Goal: Check status: Check status

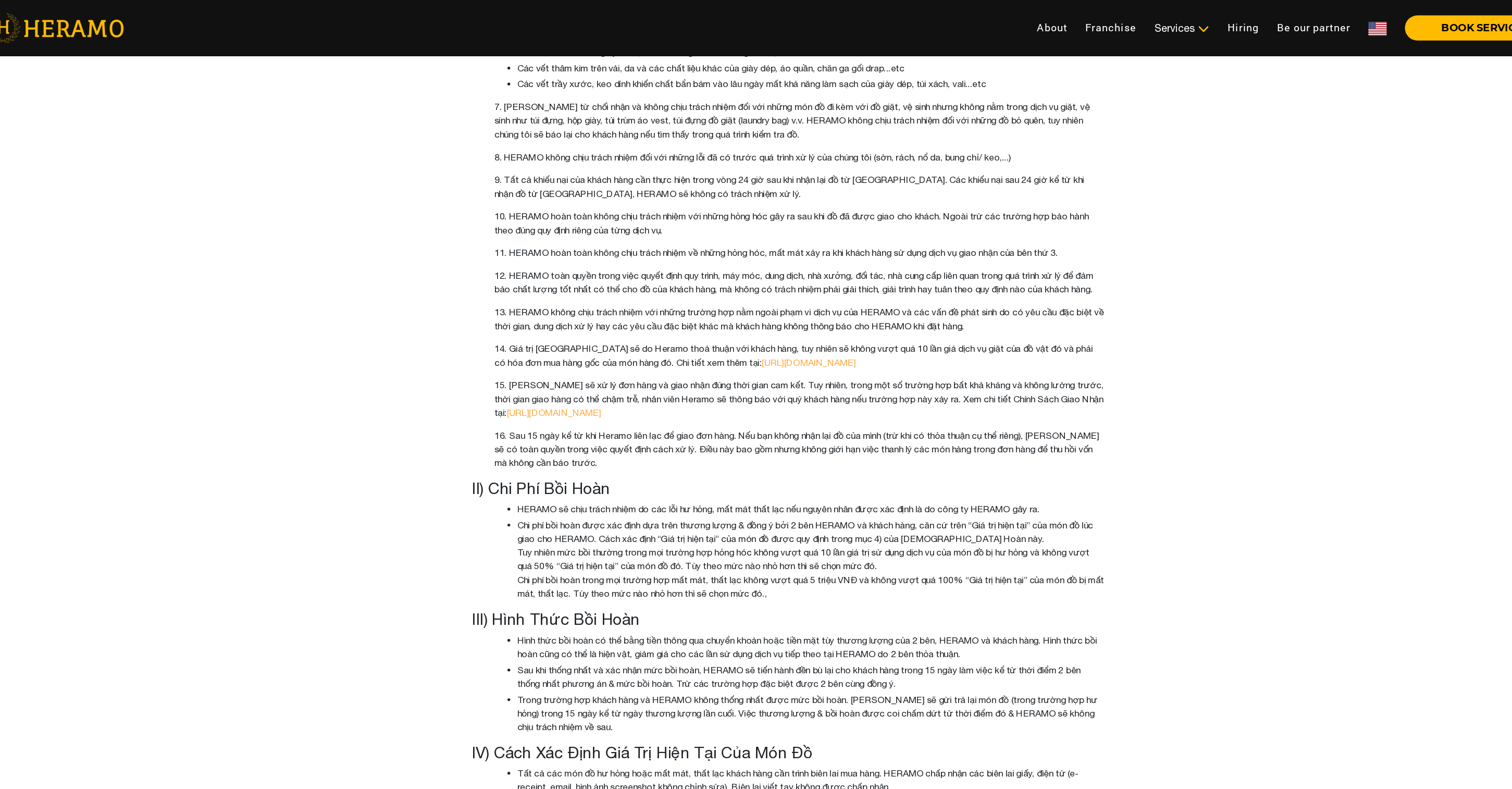
scroll to position [293, 0]
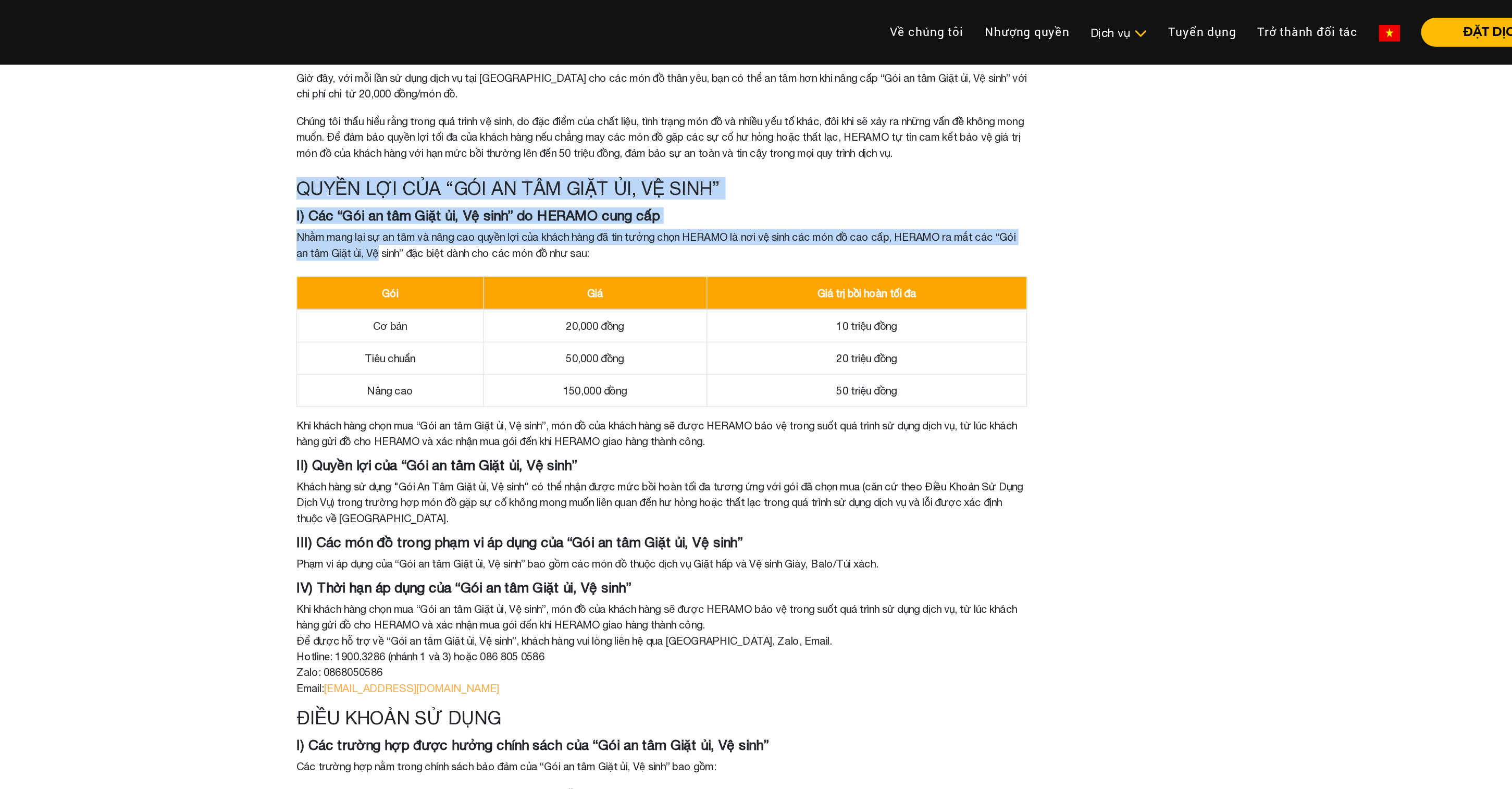
drag, startPoint x: 466, startPoint y: 132, endPoint x: 551, endPoint y: 201, distance: 109.5
click at [588, 239] on div "Giờ đây, với mỗi lần sử dụng dịch vụ tại HERAMO cho các món đồ thân yêu, bạn có…" at bounding box center [756, 473] width 594 height 852
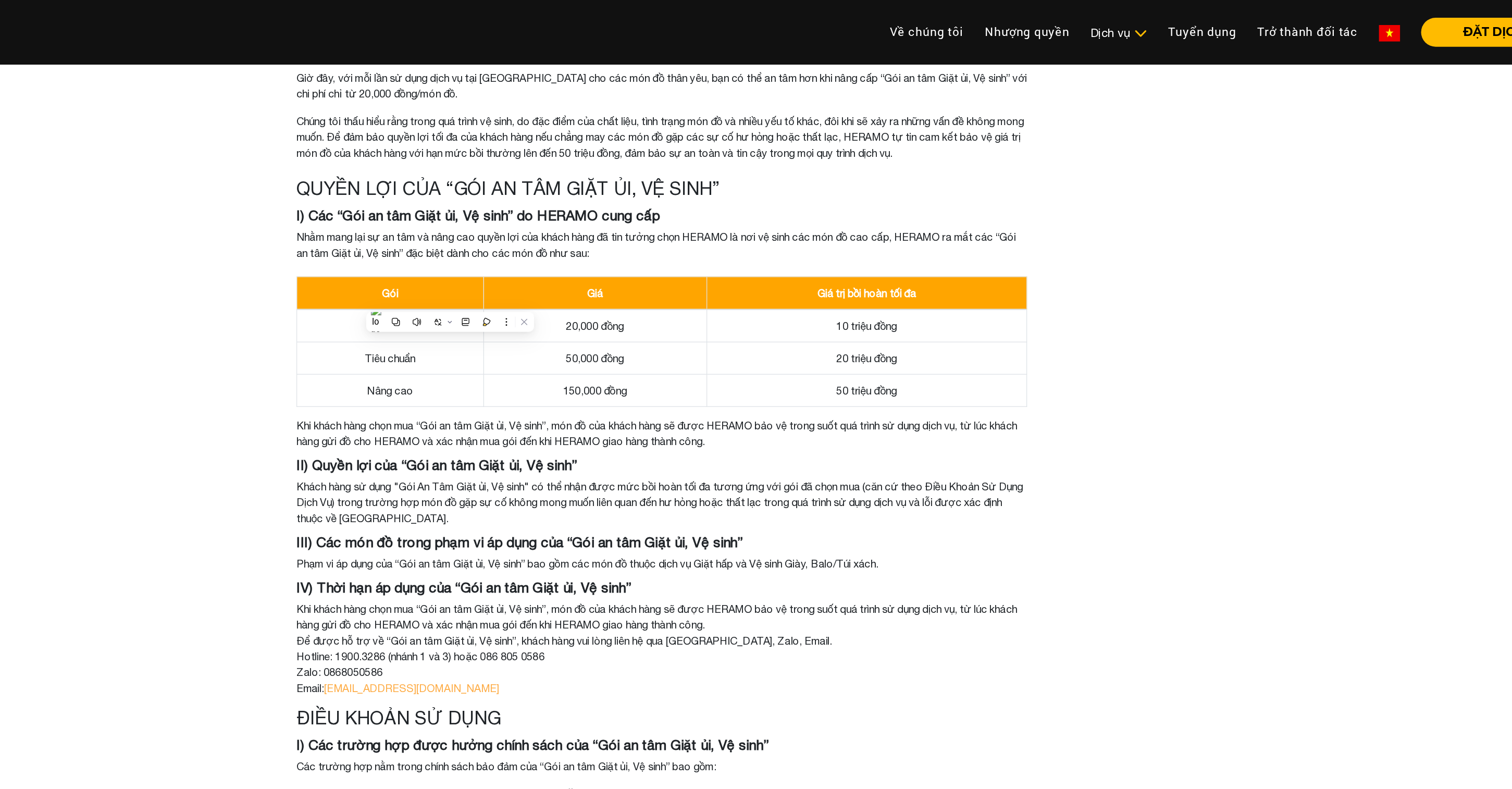
click at [825, 150] on h3 "QUYỀN LỢI CỦA “GÓI AN TÂM GIẶT ỦI, VỆ SINH”" at bounding box center [756, 149] width 578 height 18
